Goal: Transaction & Acquisition: Purchase product/service

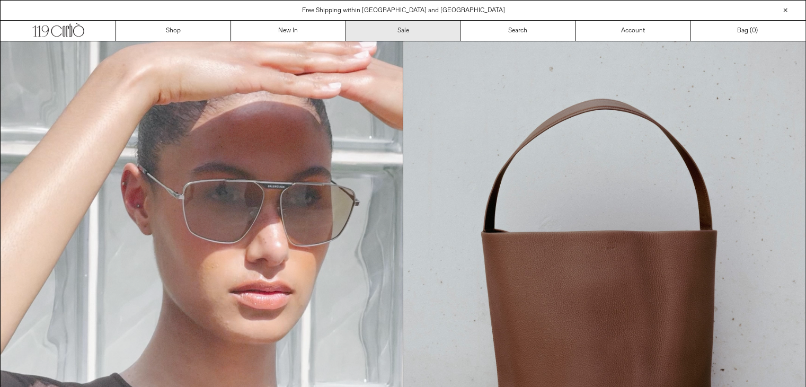
click at [406, 32] on link "Sale" at bounding box center [403, 31] width 115 height 20
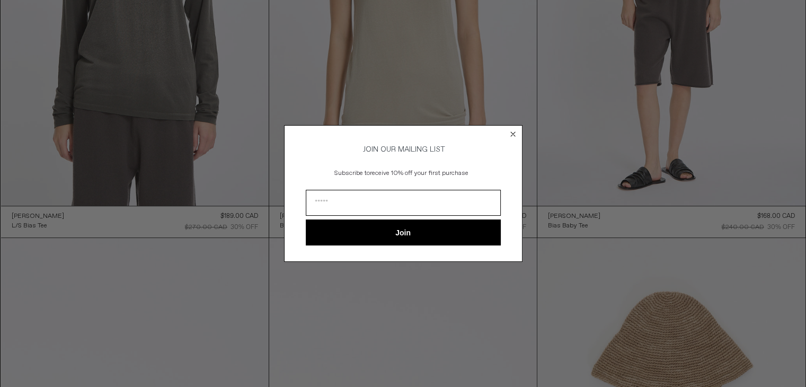
scroll to position [696, 0]
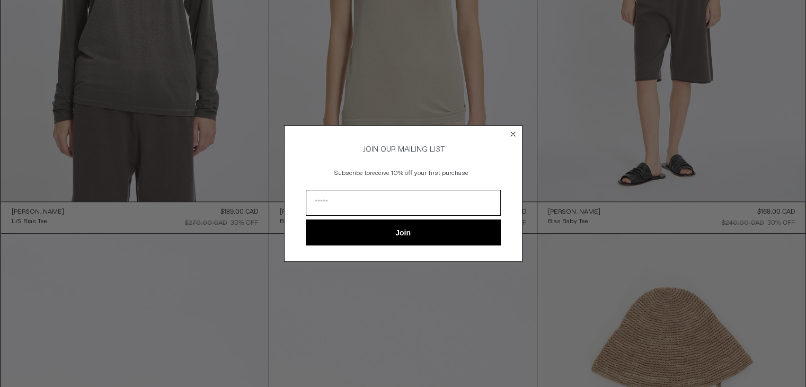
click at [514, 132] on circle "Close dialog" at bounding box center [512, 134] width 10 height 10
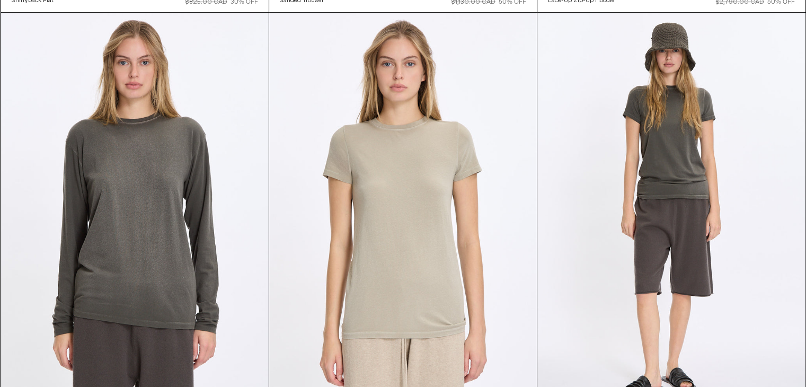
scroll to position [0, 0]
